Goal: Information Seeking & Learning: Learn about a topic

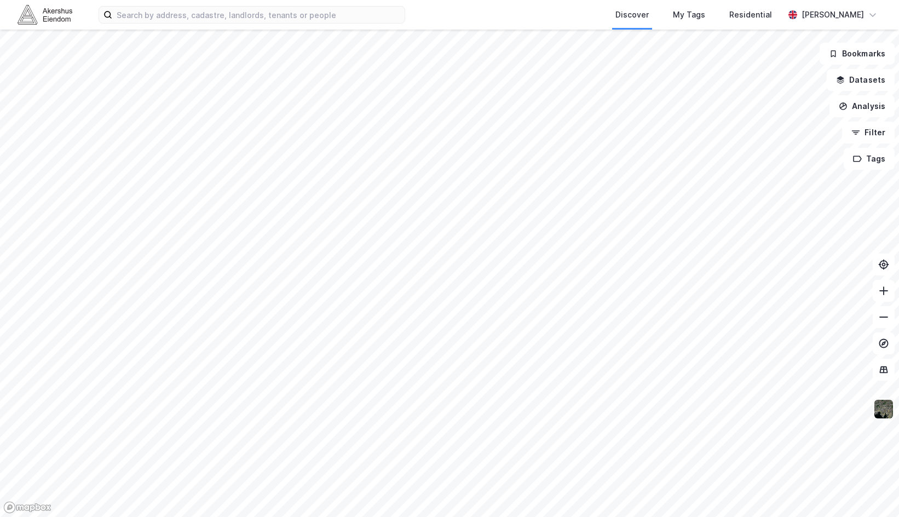
click at [882, 414] on img at bounding box center [883, 408] width 21 height 21
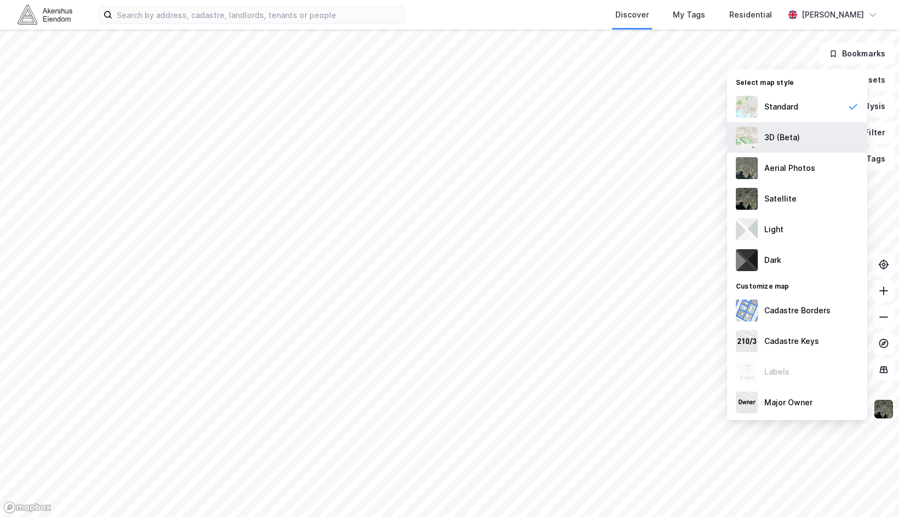
click at [783, 137] on div "3D (Beta)" at bounding box center [782, 137] width 36 height 13
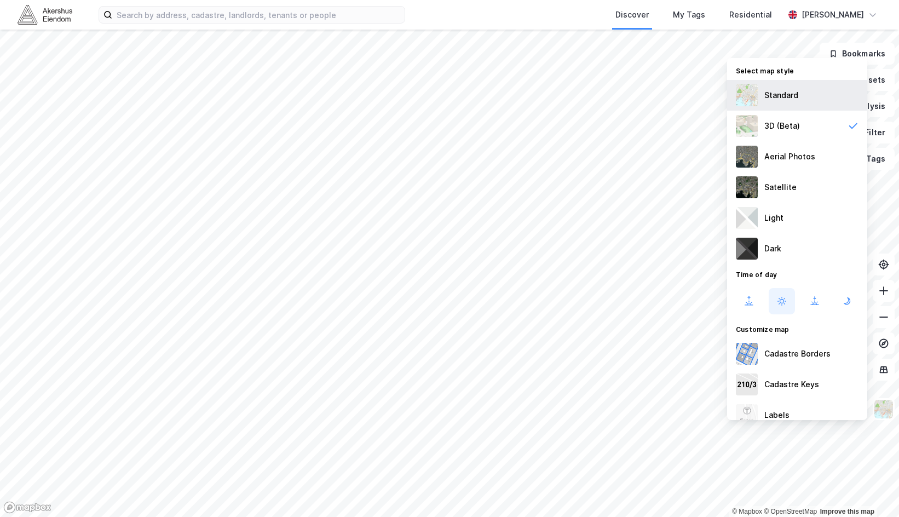
click at [786, 100] on div "Standard" at bounding box center [781, 95] width 34 height 13
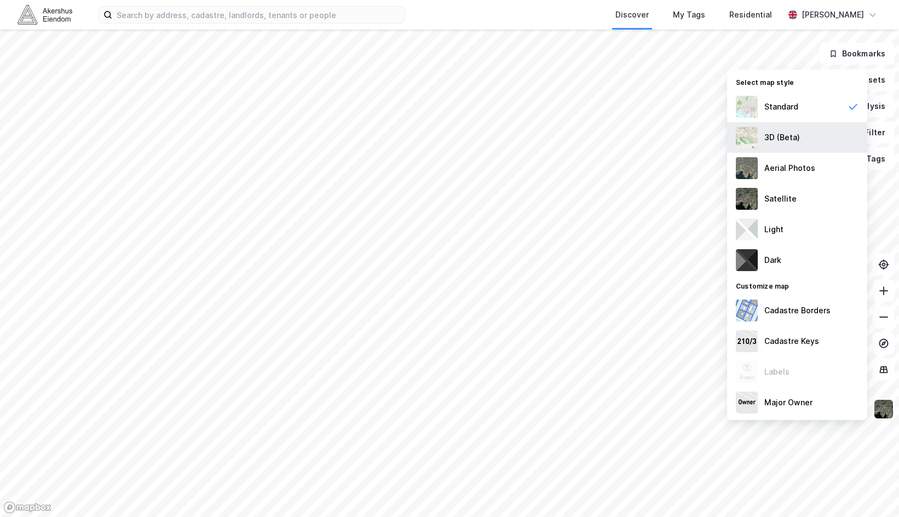
click at [792, 147] on div "3D (Beta)" at bounding box center [797, 137] width 140 height 31
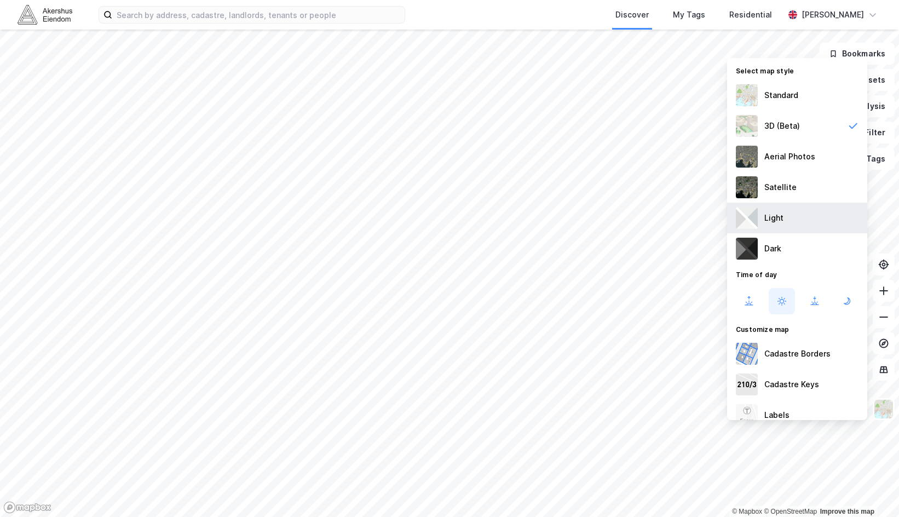
click at [803, 212] on div "Light" at bounding box center [797, 217] width 140 height 31
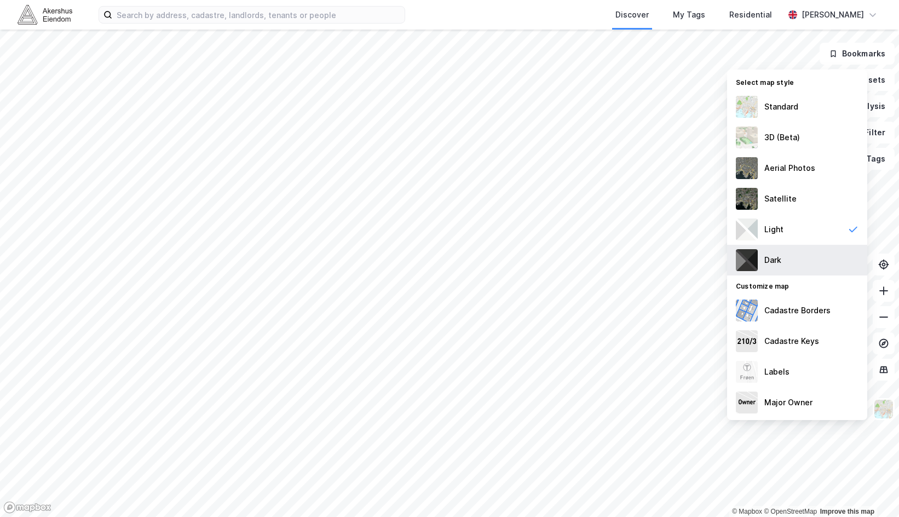
click at [807, 269] on div "Dark" at bounding box center [797, 260] width 140 height 31
click at [800, 99] on div "Standard" at bounding box center [797, 106] width 140 height 31
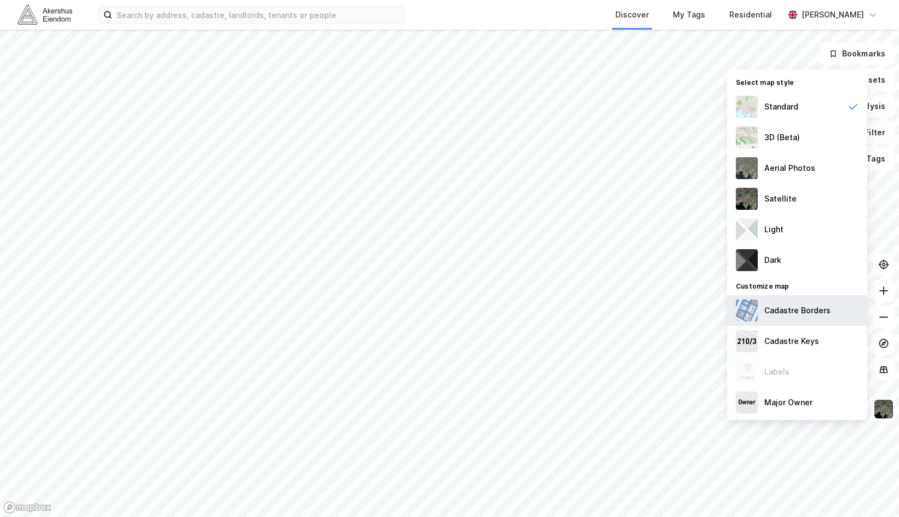
click at [797, 319] on div "Cadastre Borders" at bounding box center [797, 310] width 140 height 31
click at [800, 303] on div "Cadastre Borders" at bounding box center [797, 310] width 140 height 31
click at [881, 412] on img at bounding box center [883, 408] width 21 height 21
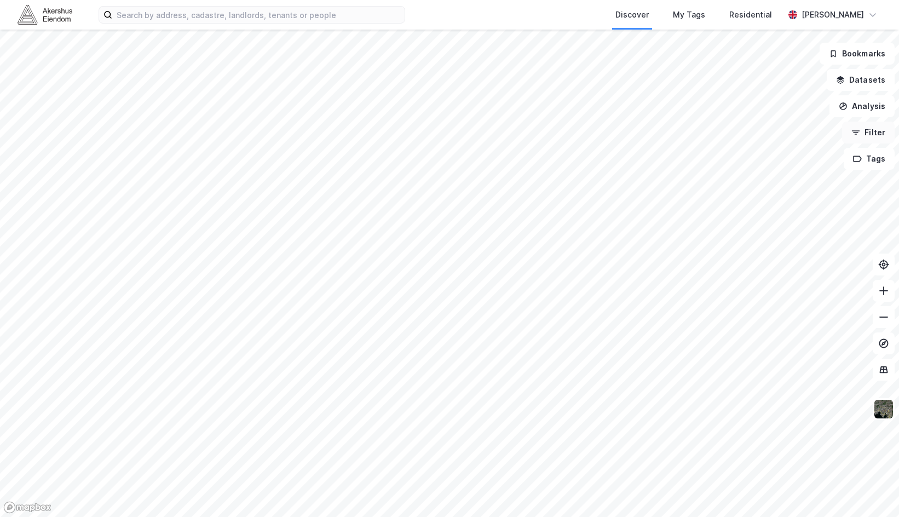
click at [873, 131] on button "Filter" at bounding box center [868, 132] width 53 height 22
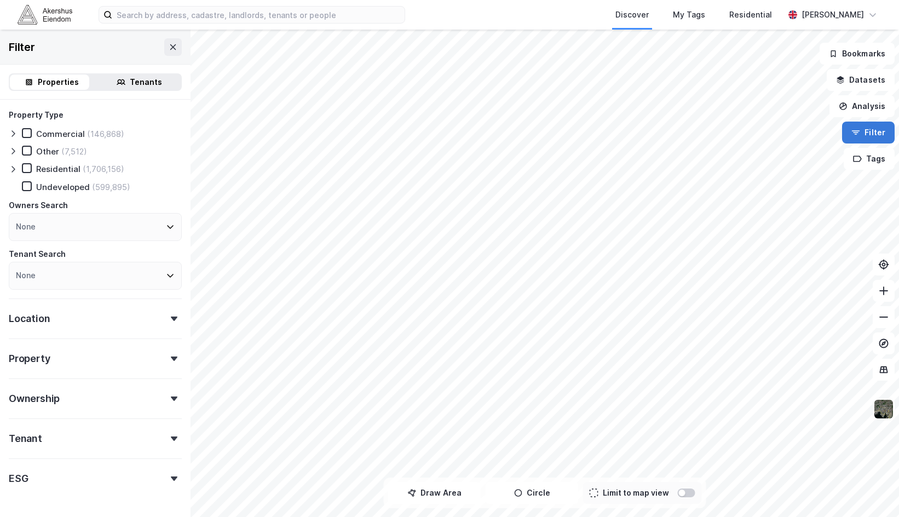
click at [871, 135] on button "Filter" at bounding box center [868, 132] width 53 height 22
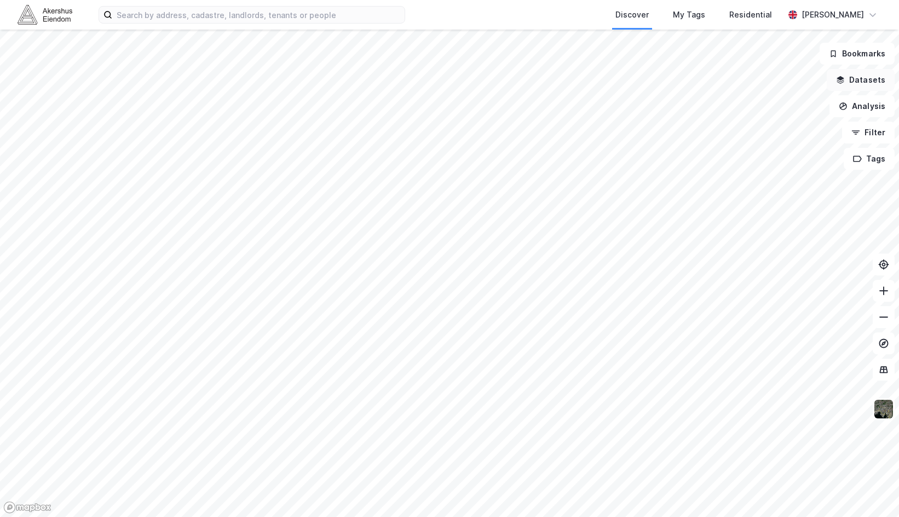
click at [857, 81] on button "Datasets" at bounding box center [860, 80] width 68 height 22
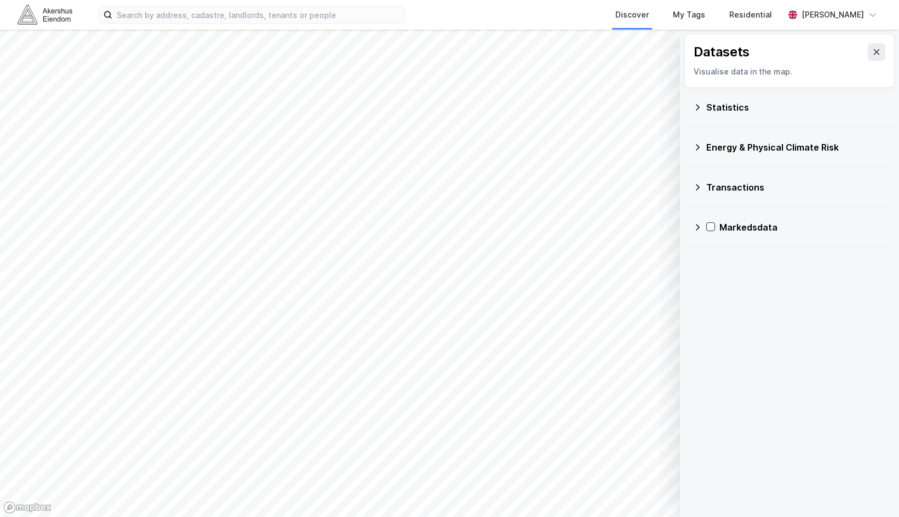
click at [873, 52] on icon at bounding box center [876, 51] width 6 height 5
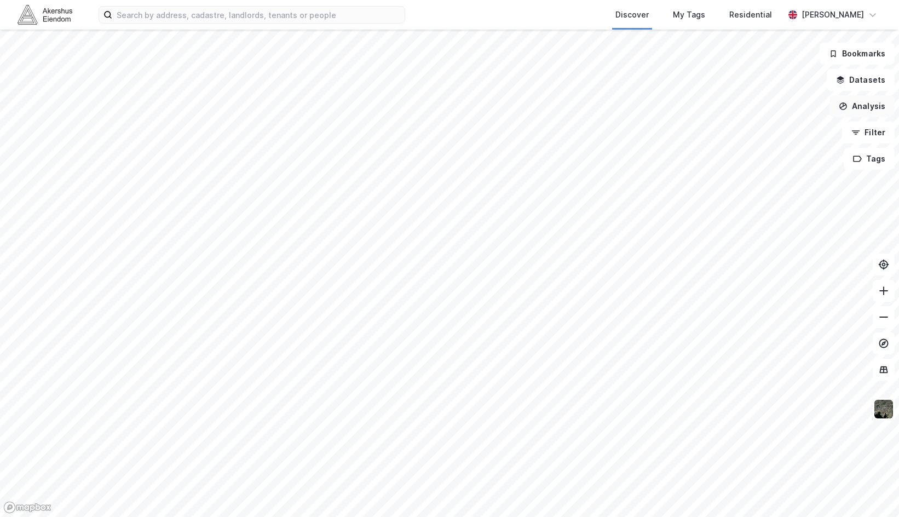
click at [861, 107] on button "Analysis" at bounding box center [861, 106] width 65 height 22
click at [877, 113] on button "Analysis" at bounding box center [861, 106] width 65 height 22
click at [880, 134] on button "Filter" at bounding box center [868, 132] width 53 height 22
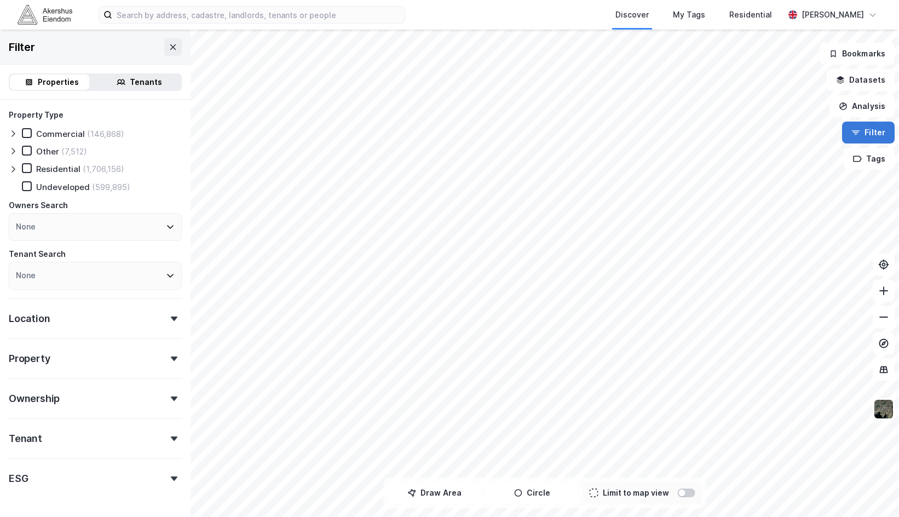
click at [880, 134] on button "Filter" at bounding box center [868, 132] width 53 height 22
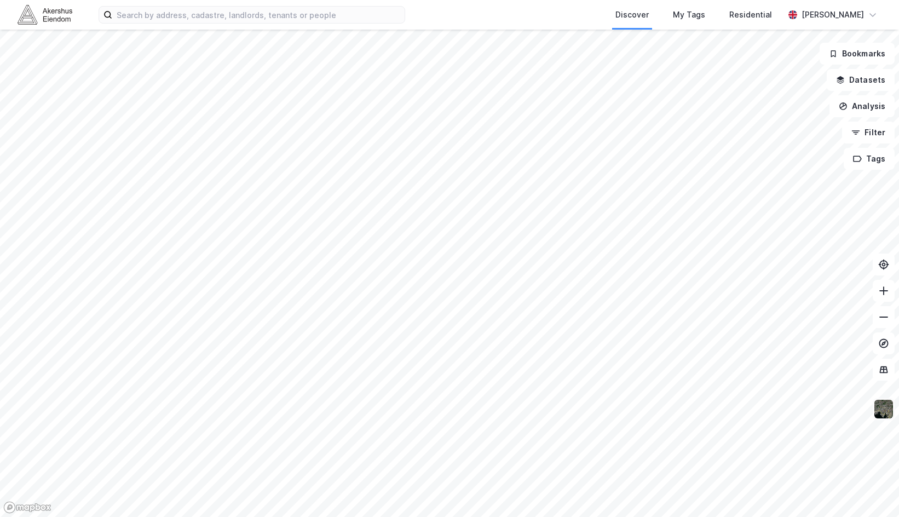
click at [888, 408] on img at bounding box center [883, 408] width 21 height 21
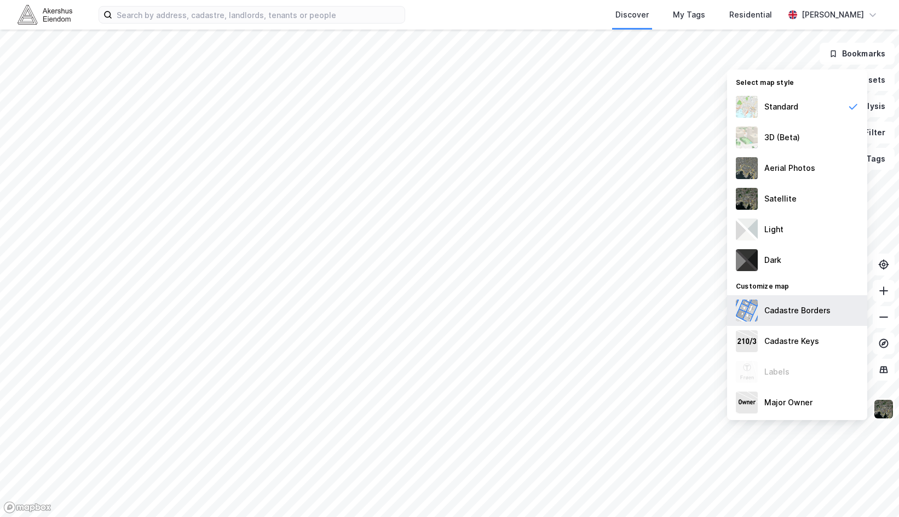
click at [774, 312] on div "Cadastre Borders" at bounding box center [797, 310] width 66 height 13
click at [798, 311] on div "Cadastre Borders" at bounding box center [797, 310] width 66 height 13
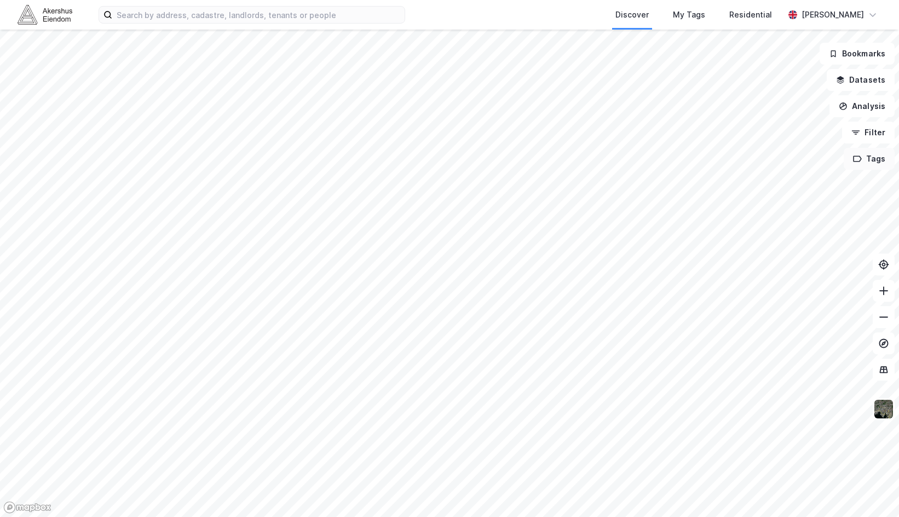
click at [878, 157] on button "Tags" at bounding box center [868, 159] width 51 height 22
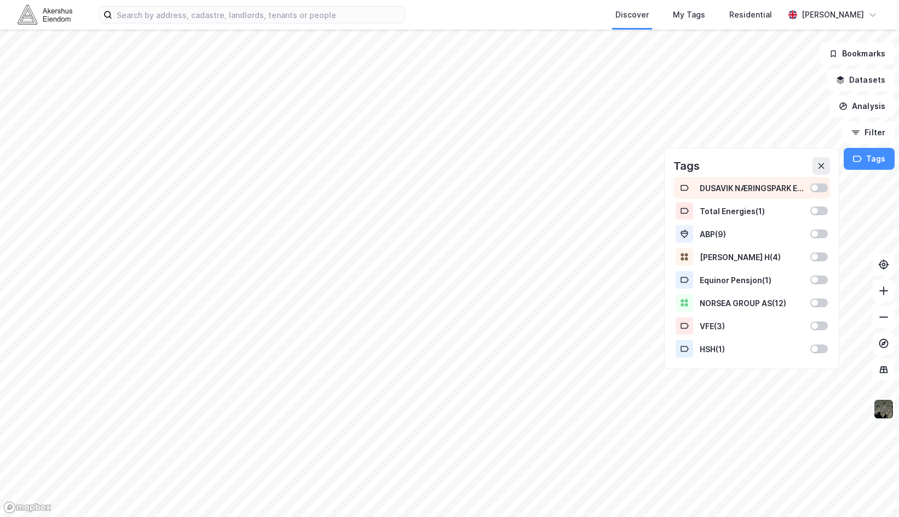
click at [813, 189] on div at bounding box center [814, 187] width 7 height 7
click at [813, 189] on div at bounding box center [819, 187] width 18 height 9
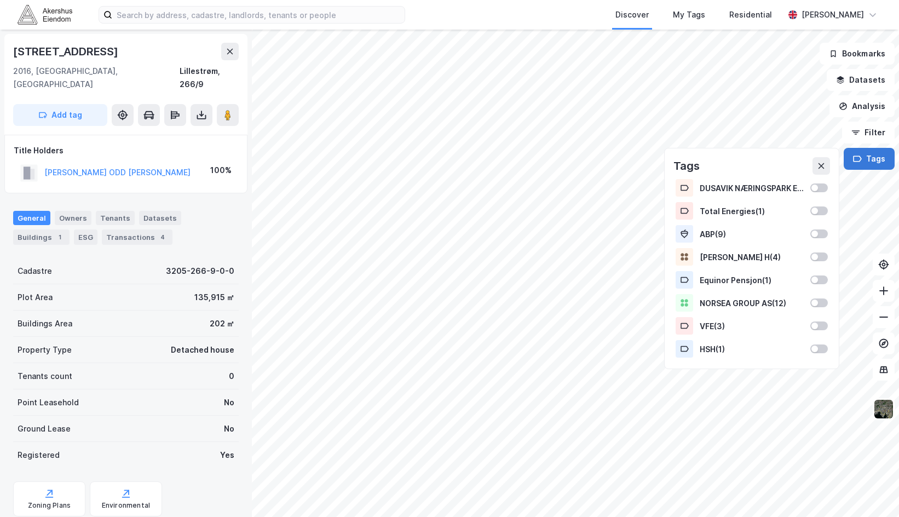
click at [865, 158] on button "Tags" at bounding box center [868, 159] width 51 height 22
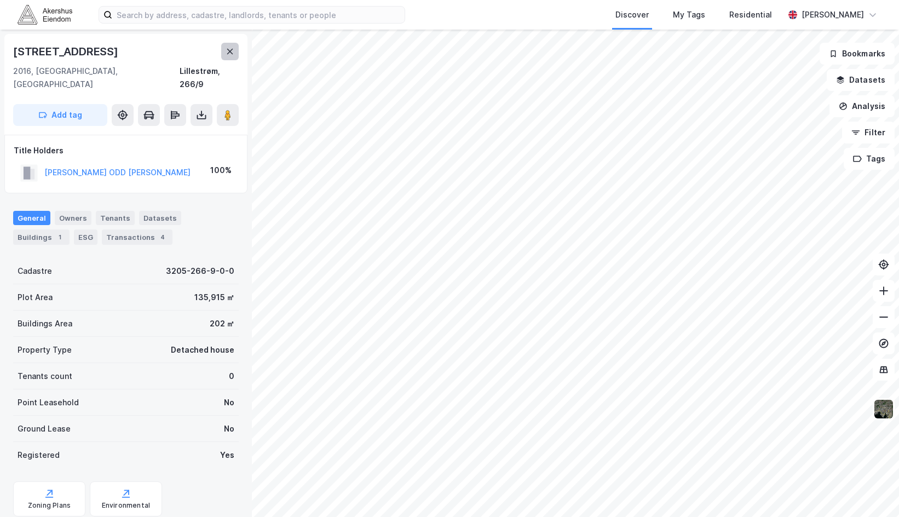
click at [226, 50] on icon at bounding box center [229, 51] width 9 height 9
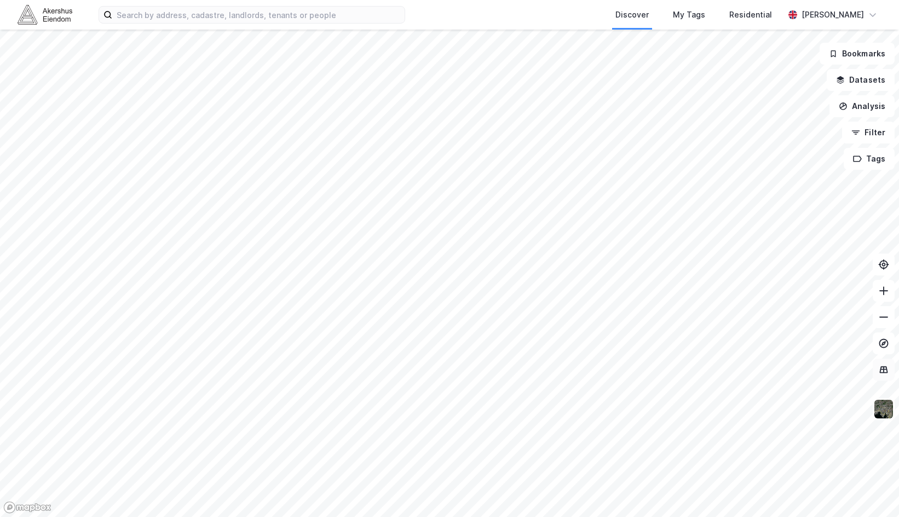
click at [888, 380] on button at bounding box center [883, 369] width 22 height 22
click at [888, 379] on button at bounding box center [883, 369] width 22 height 22
click at [883, 412] on img at bounding box center [883, 408] width 21 height 21
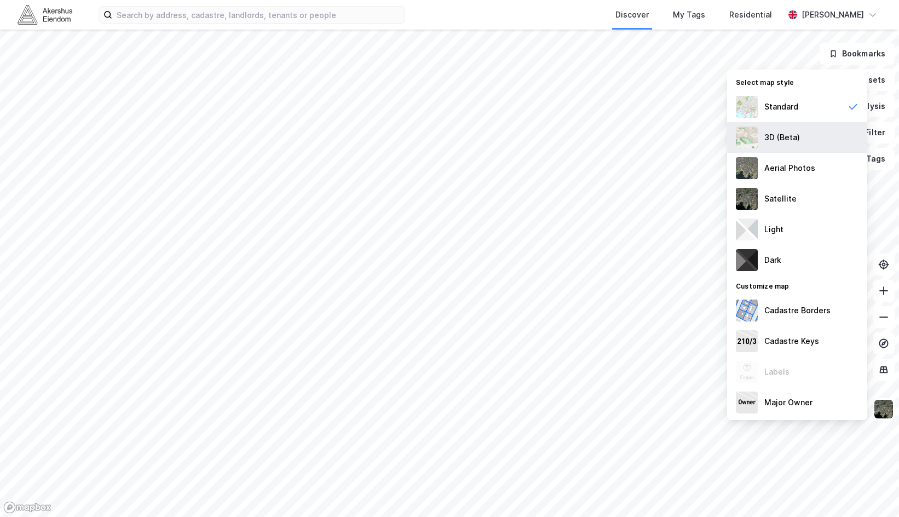
click at [798, 137] on div "3D (Beta)" at bounding box center [782, 137] width 36 height 13
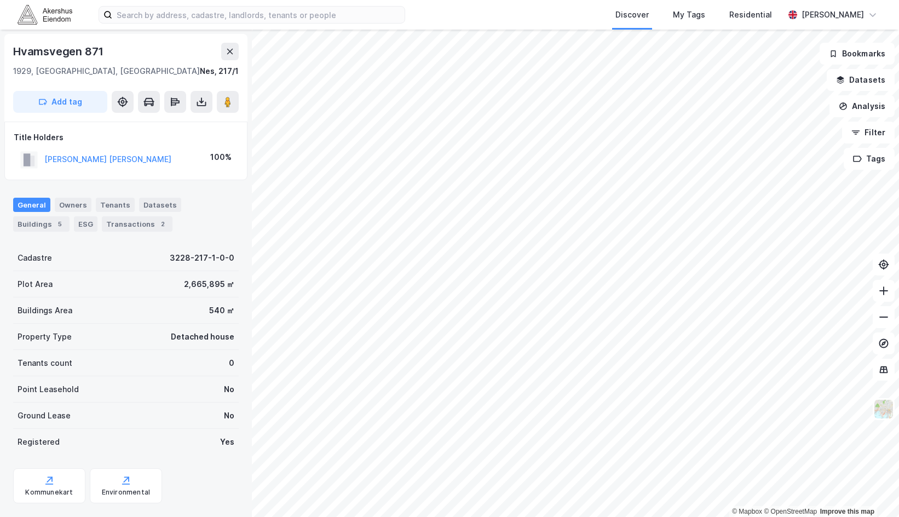
drag, startPoint x: 215, startPoint y: 44, endPoint x: 230, endPoint y: 50, distance: 16.8
click at [215, 45] on div "Hvamsvegen 871" at bounding box center [125, 52] width 225 height 18
click at [230, 50] on icon at bounding box center [229, 51] width 9 height 9
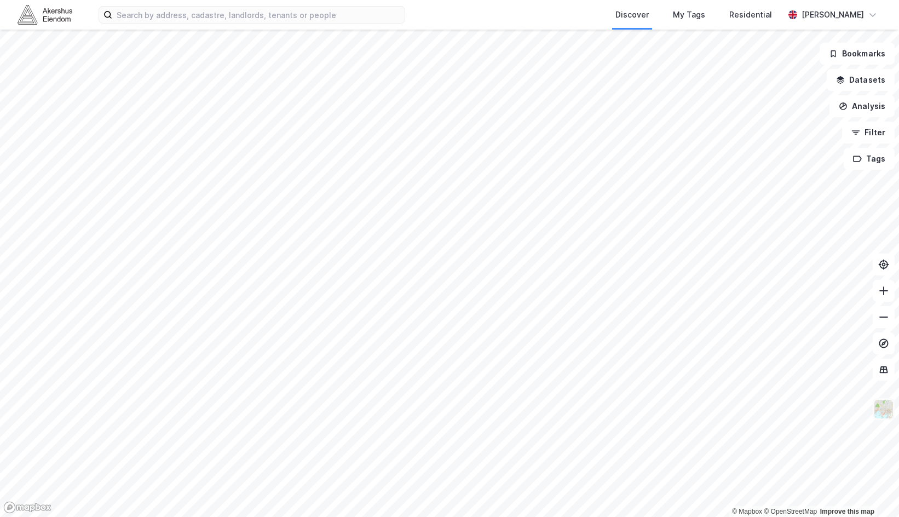
click at [891, 413] on img at bounding box center [883, 408] width 21 height 21
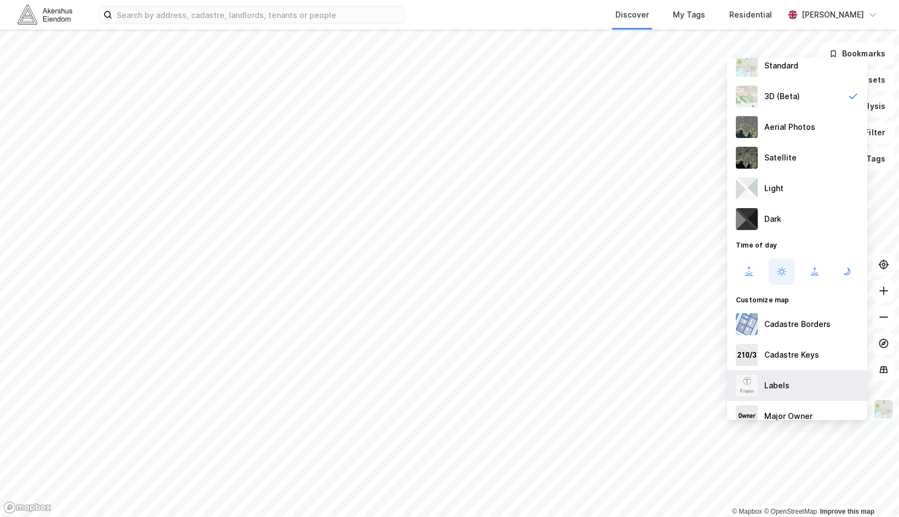
scroll to position [43, 0]
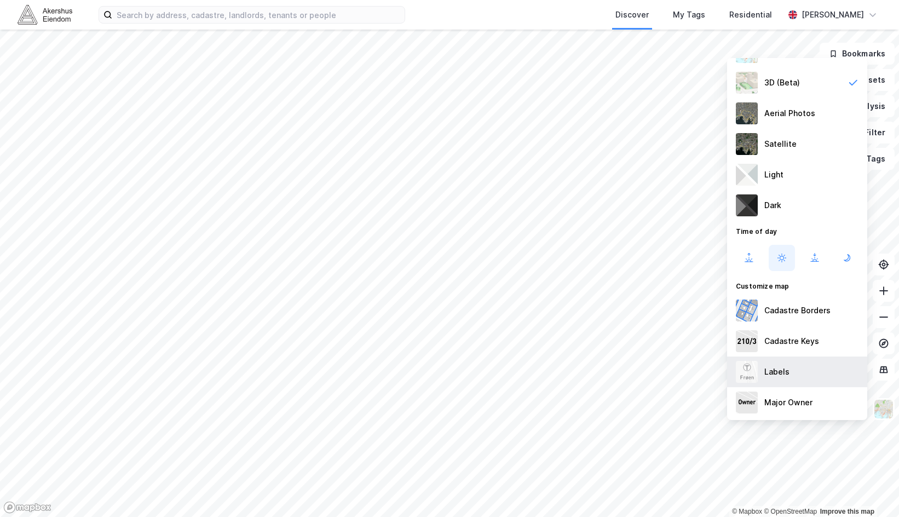
click at [806, 376] on div "Labels" at bounding box center [797, 371] width 140 height 31
click at [750, 261] on icon at bounding box center [748, 260] width 4 height 2
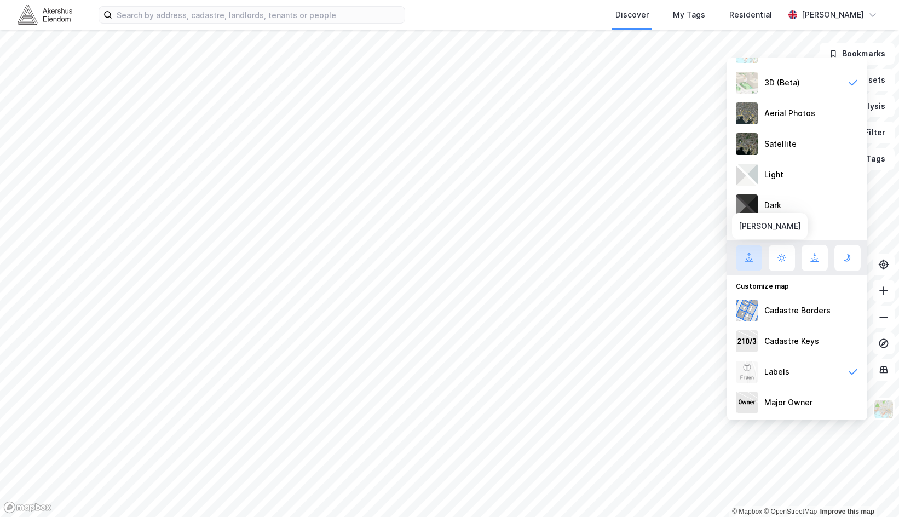
click at [745, 261] on icon at bounding box center [748, 257] width 13 height 13
click at [788, 264] on button at bounding box center [781, 258] width 26 height 26
